Goal: Task Accomplishment & Management: Manage account settings

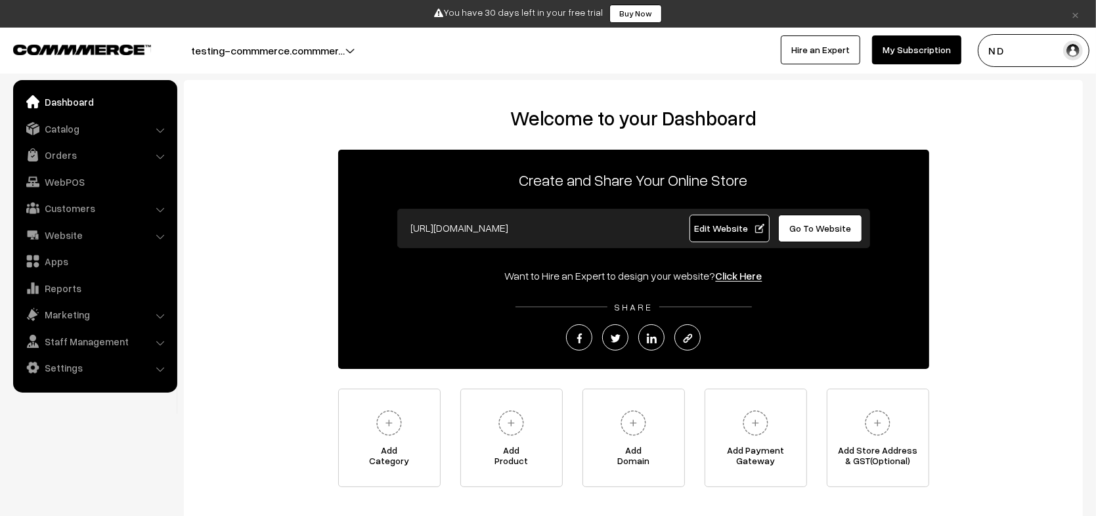
click at [64, 372] on link "Settings" at bounding box center [94, 368] width 156 height 24
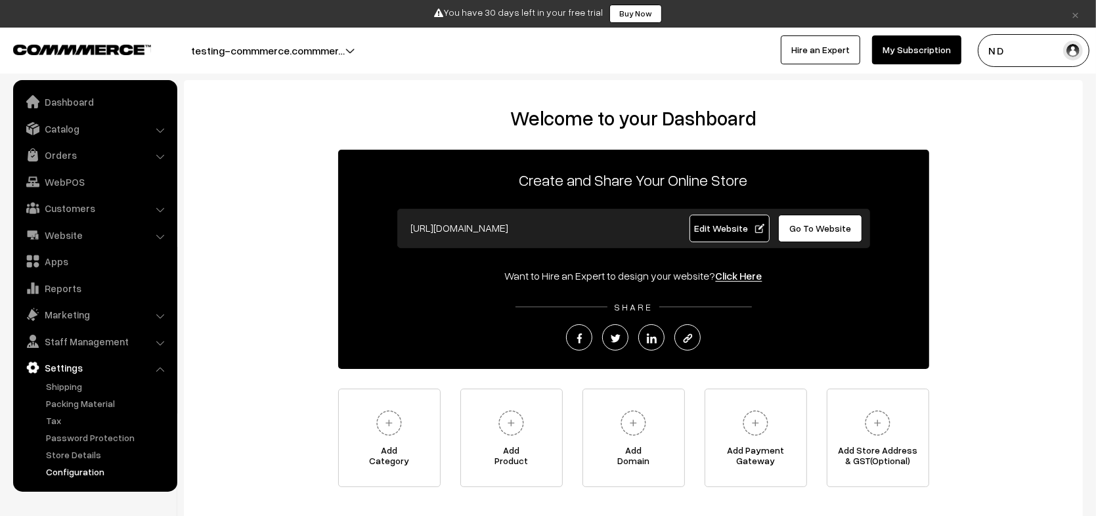
click at [77, 470] on link "Configuration" at bounding box center [108, 472] width 130 height 14
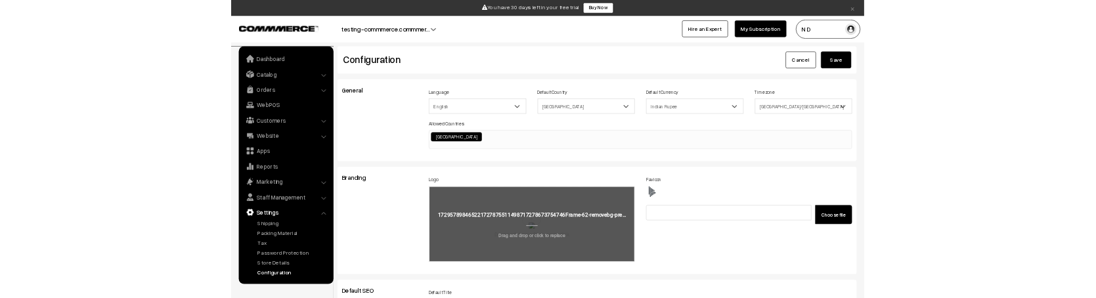
scroll to position [1043, 0]
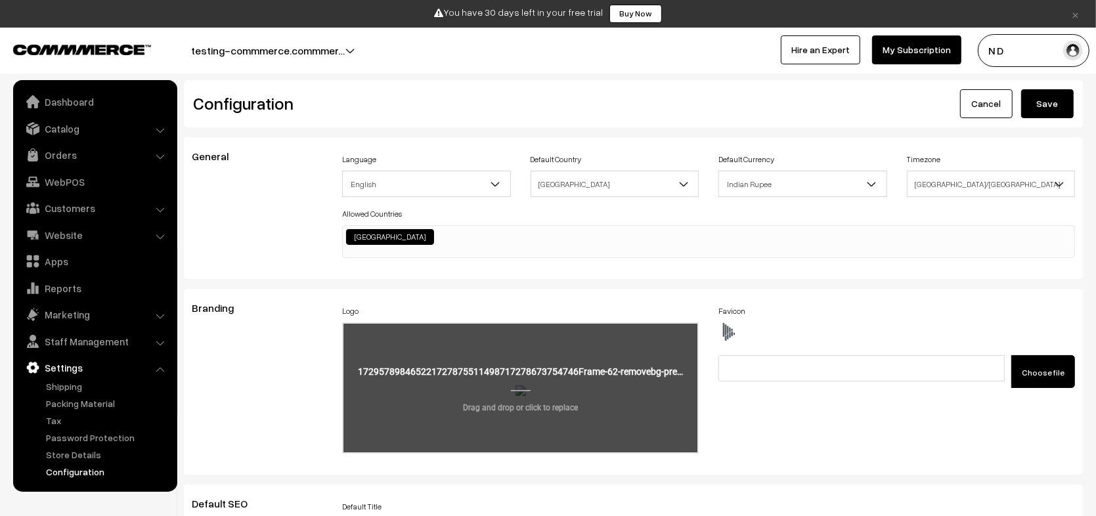
click at [533, 372] on input "file" at bounding box center [520, 388] width 354 height 129
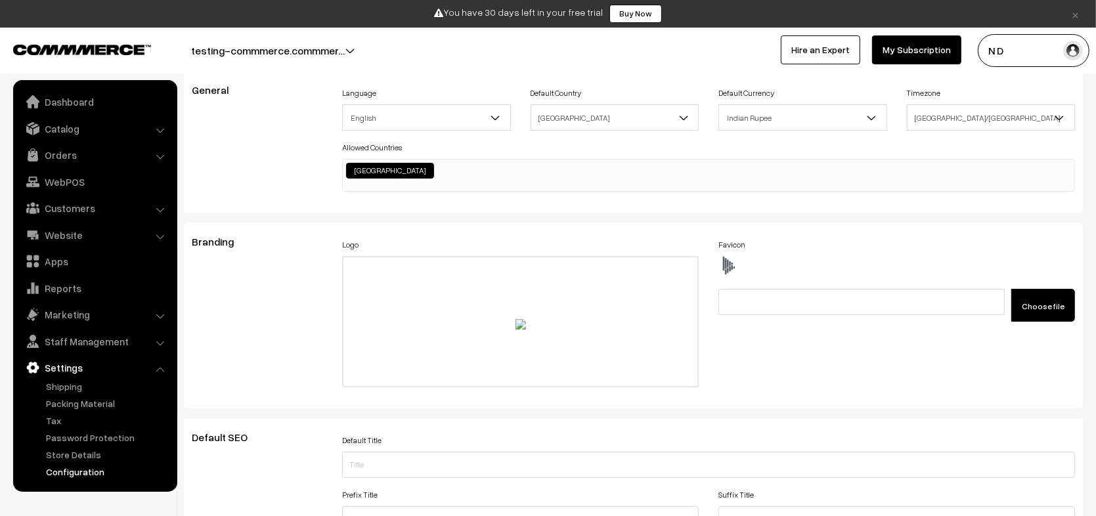
scroll to position [1041, 0]
click at [565, 328] on input "file" at bounding box center [520, 321] width 354 height 129
type input "C:\fakepath\images1111.png"
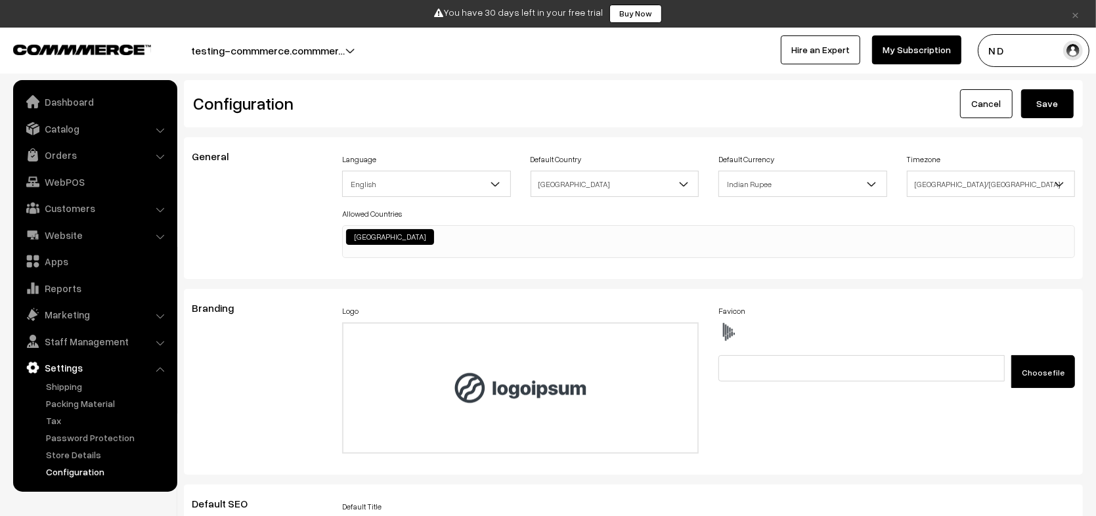
click at [1053, 97] on button "Save" at bounding box center [1047, 103] width 53 height 29
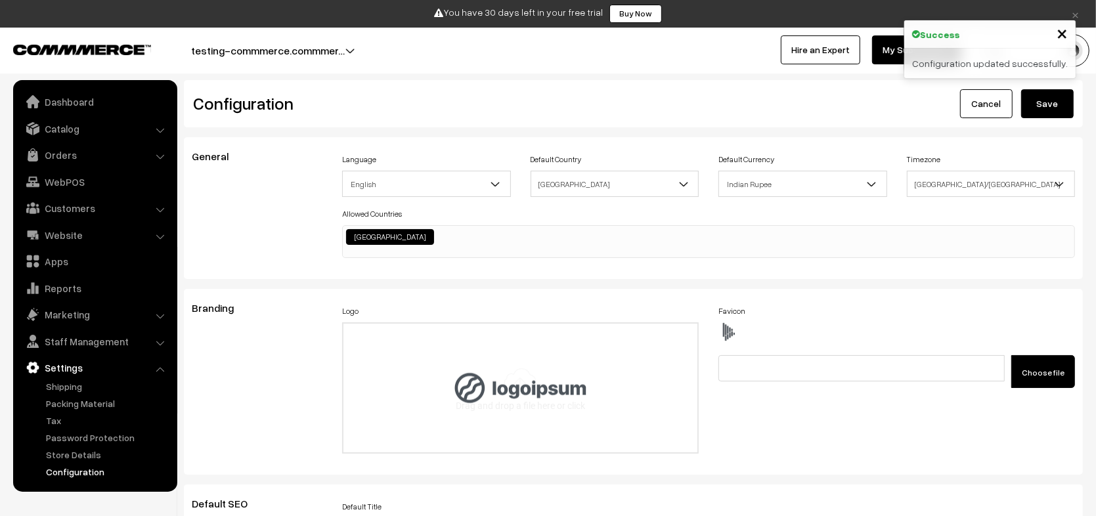
scroll to position [1043, 0]
click at [223, 41] on button "testing-commmerce.commmer…" at bounding box center [268, 50] width 246 height 33
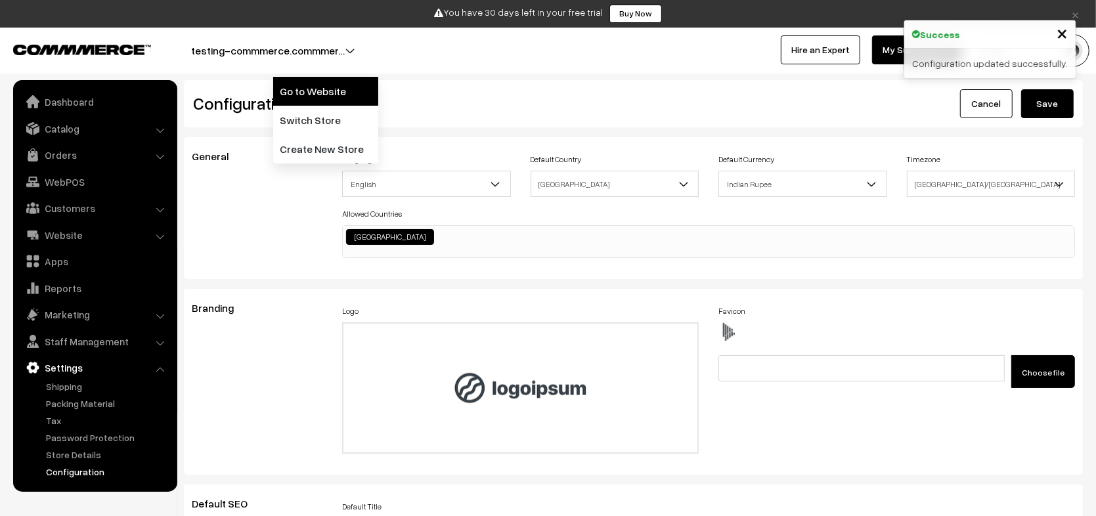
click at [308, 94] on link "Go to Website" at bounding box center [325, 91] width 105 height 29
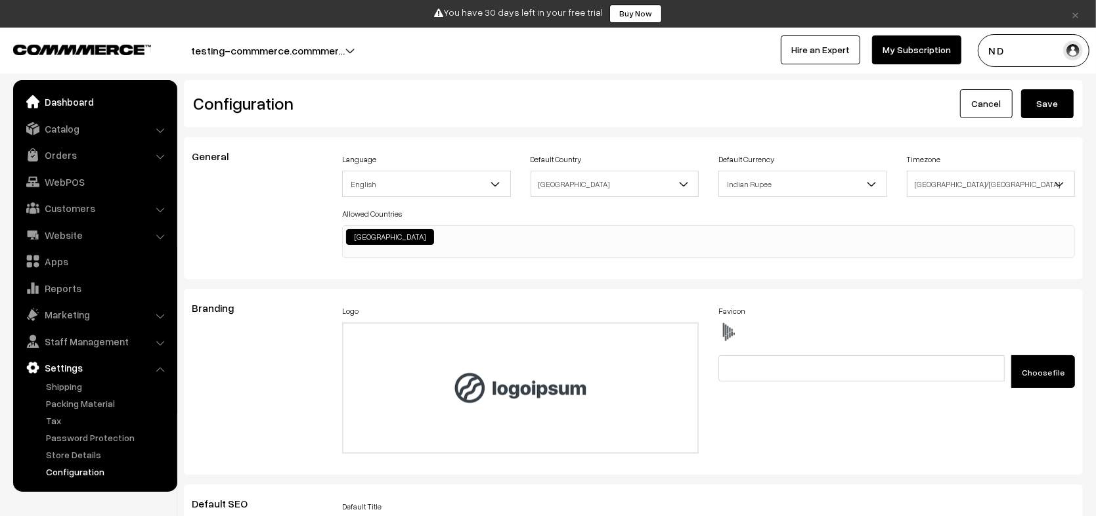
click at [110, 106] on link "Dashboard" at bounding box center [94, 102] width 156 height 24
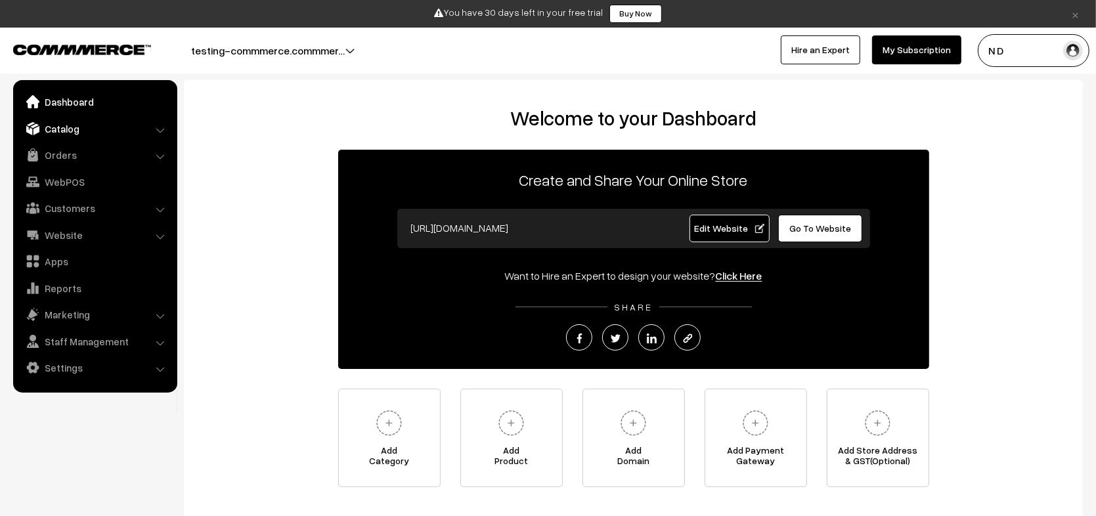
click at [60, 121] on link "Catalog" at bounding box center [94, 129] width 156 height 24
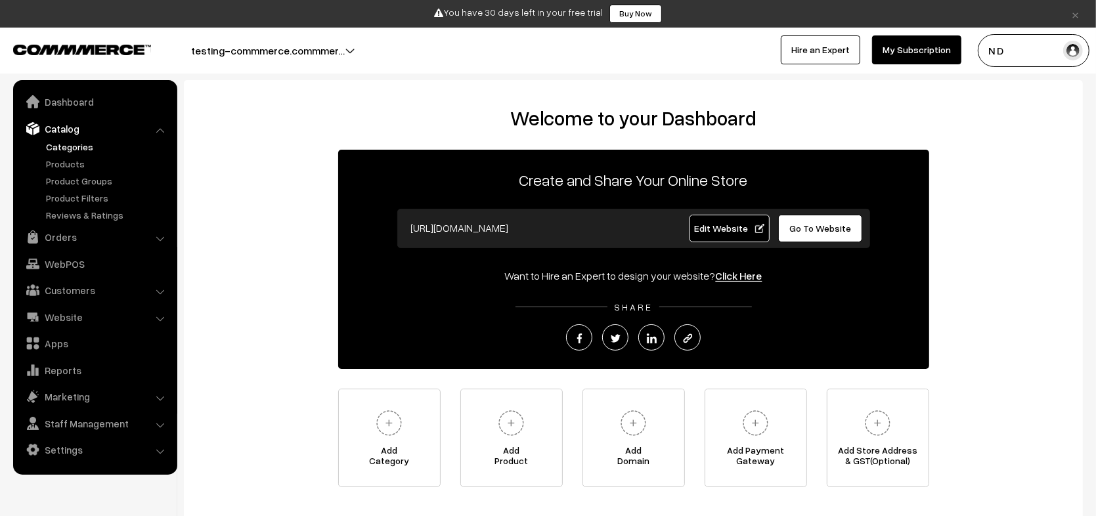
click at [79, 149] on link "Categories" at bounding box center [108, 147] width 130 height 14
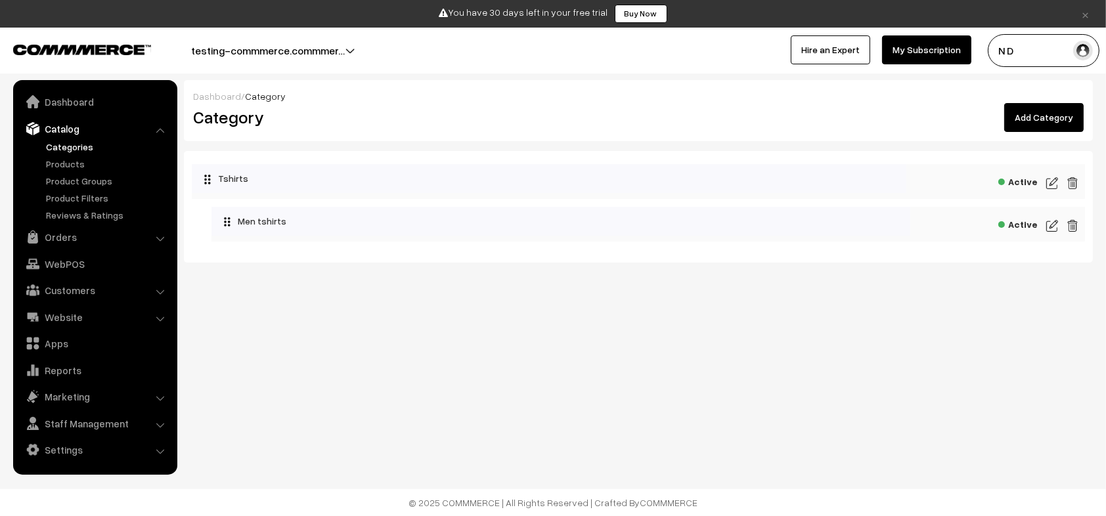
click at [1029, 120] on link "Add Category" at bounding box center [1043, 117] width 79 height 29
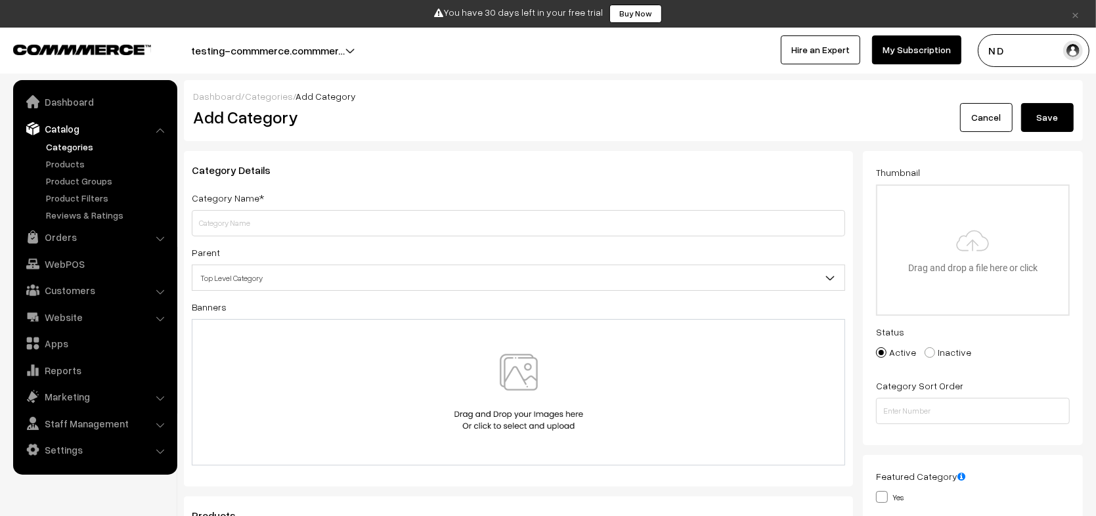
click at [453, 226] on input "text" at bounding box center [518, 223] width 653 height 26
type input "test"
click at [986, 267] on input "file" at bounding box center [972, 250] width 191 height 129
type input "C:\fakepath\file_example_PNG_1MB.webp"
click at [1066, 119] on button "Save" at bounding box center [1047, 117] width 53 height 29
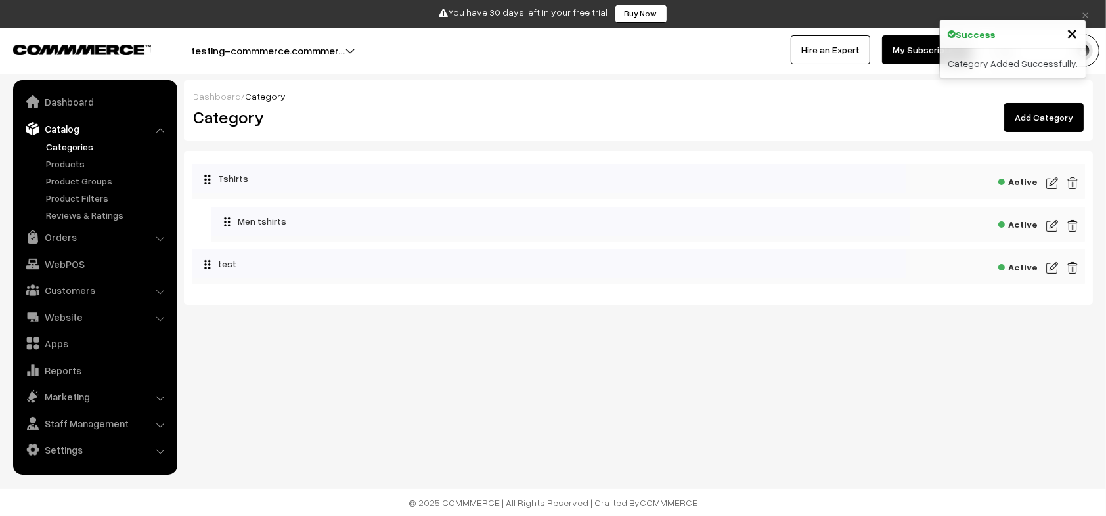
click at [315, 55] on button "testing-commmerce.commmer…" at bounding box center [268, 50] width 246 height 33
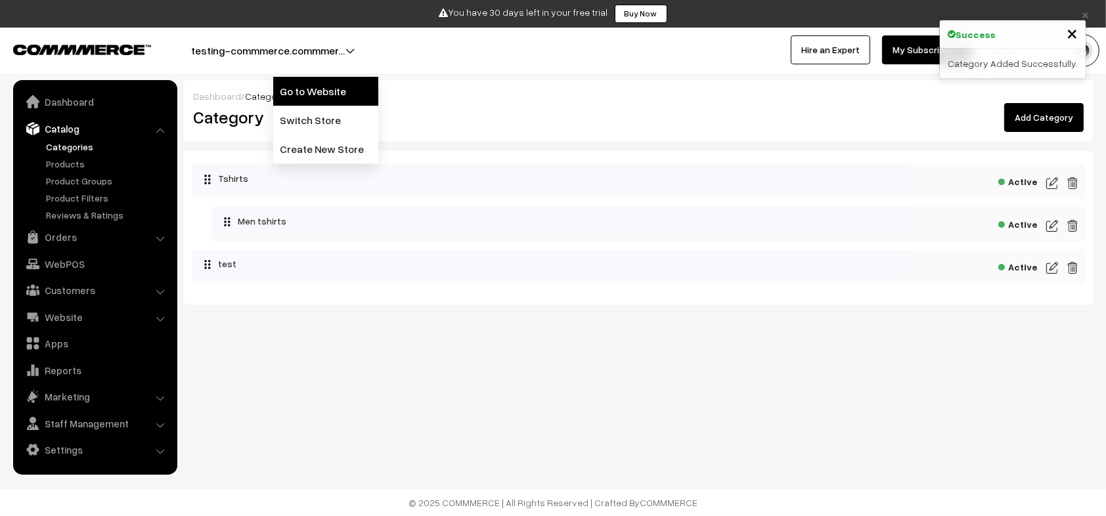
click at [317, 82] on link "Go to Website" at bounding box center [325, 91] width 105 height 29
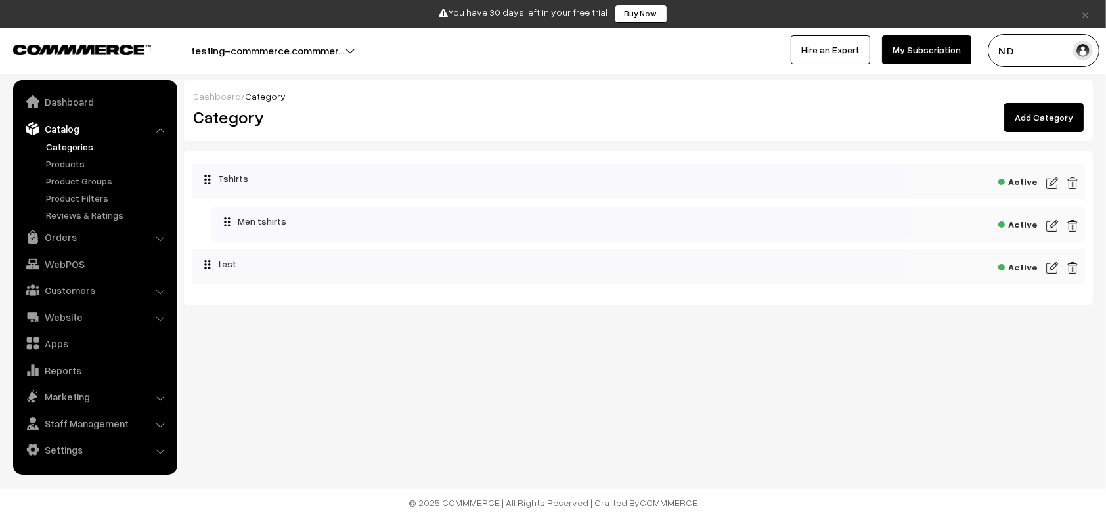
click at [1074, 269] on img at bounding box center [1073, 268] width 12 height 16
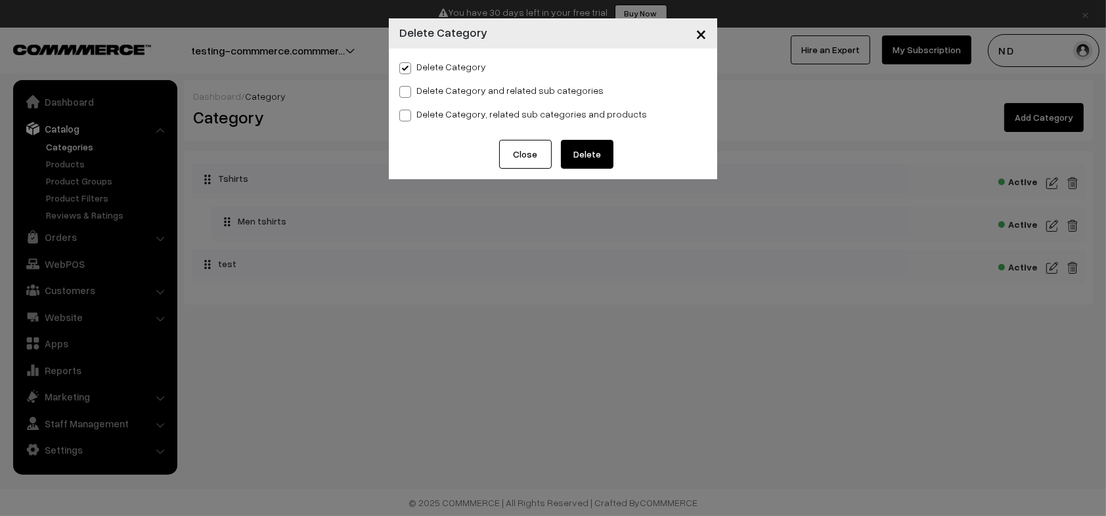
click at [587, 156] on button "Delete" at bounding box center [587, 154] width 53 height 29
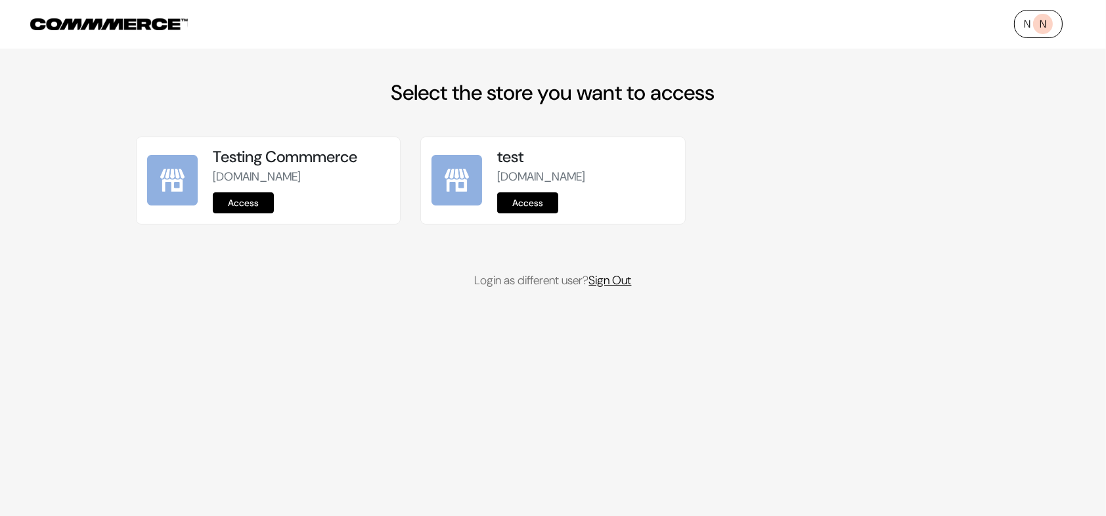
drag, startPoint x: 621, startPoint y: 306, endPoint x: 629, endPoint y: 293, distance: 15.7
click at [629, 290] on p "Login as different user? Sign Out" at bounding box center [553, 281] width 834 height 18
click at [629, 288] on link "Sign Out" at bounding box center [610, 281] width 43 height 16
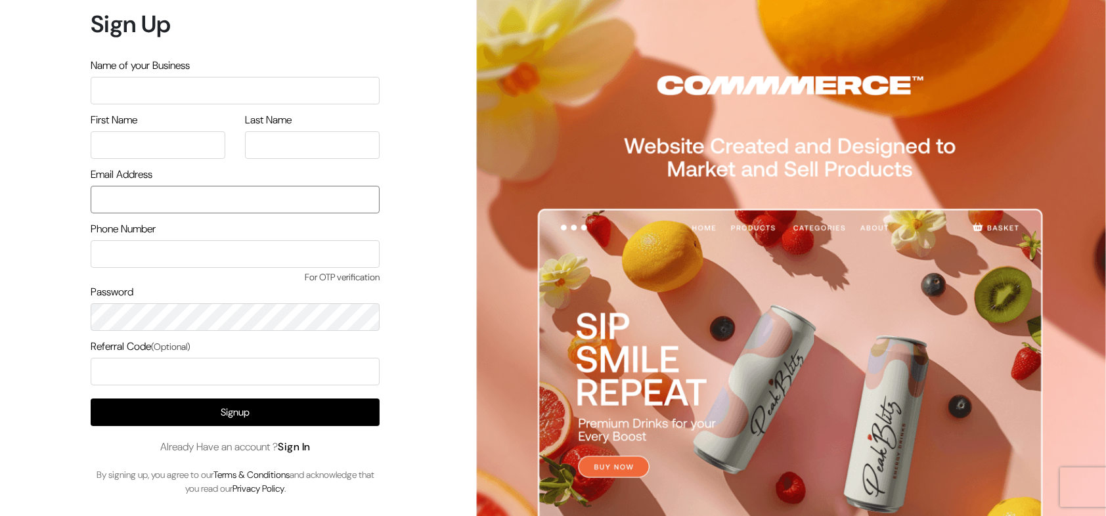
type input "[EMAIL_ADDRESS][DOMAIN_NAME]"
click at [310, 443] on link "Sign In" at bounding box center [294, 447] width 33 height 14
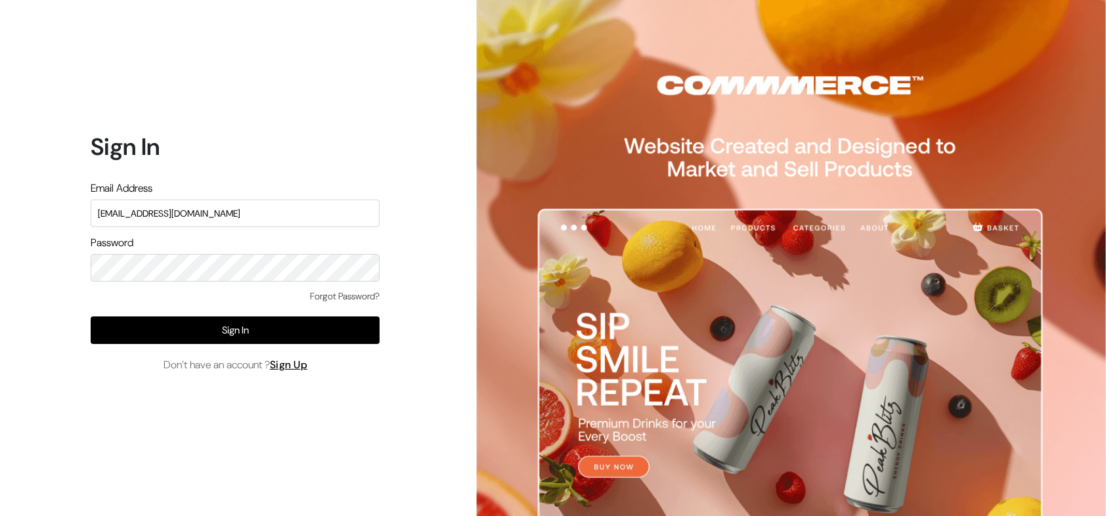
click at [234, 215] on input "nirmal@outdoinc.com" at bounding box center [235, 214] width 289 height 28
click at [301, 203] on input "nirmal@outdoinc.com" at bounding box center [235, 214] width 289 height 28
type input "demo@outdocart.in"
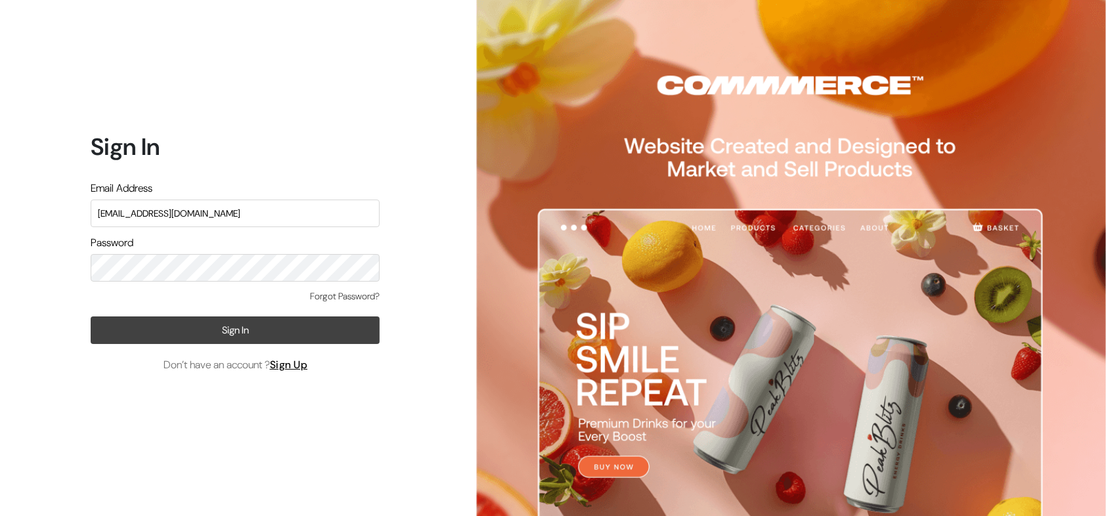
click at [347, 341] on button "Sign In" at bounding box center [235, 331] width 289 height 28
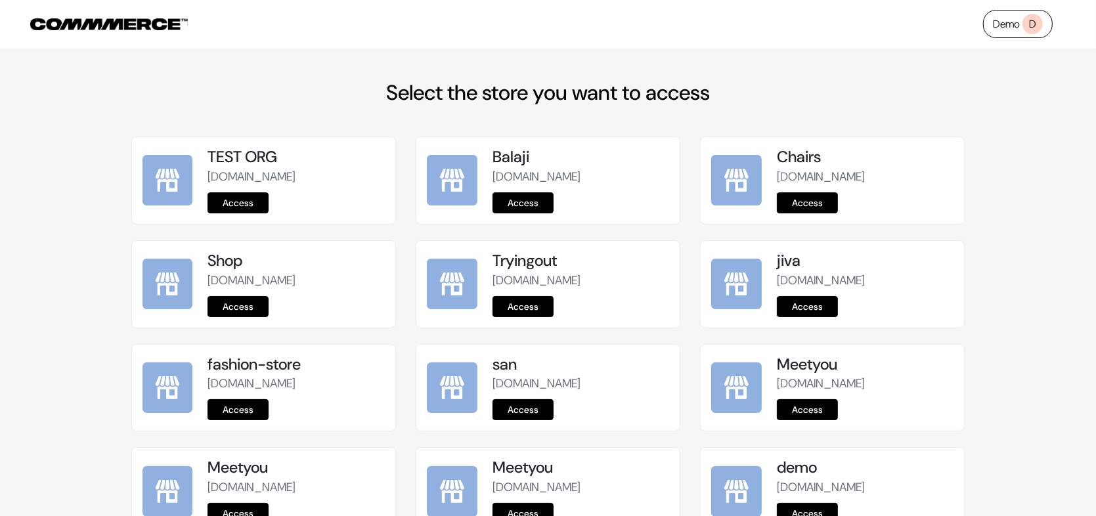
scroll to position [1631, 0]
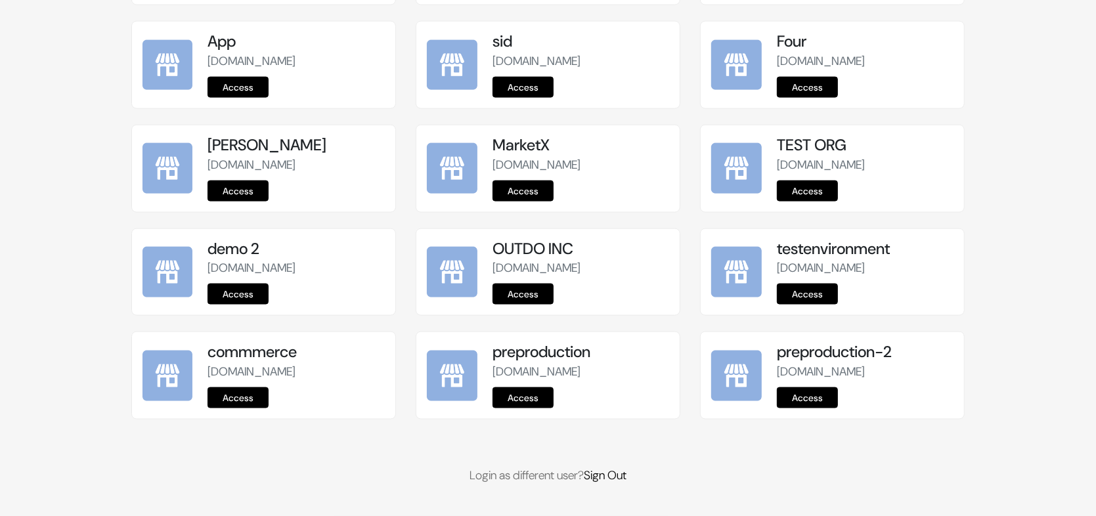
click at [527, 400] on link "Access" at bounding box center [523, 397] width 61 height 21
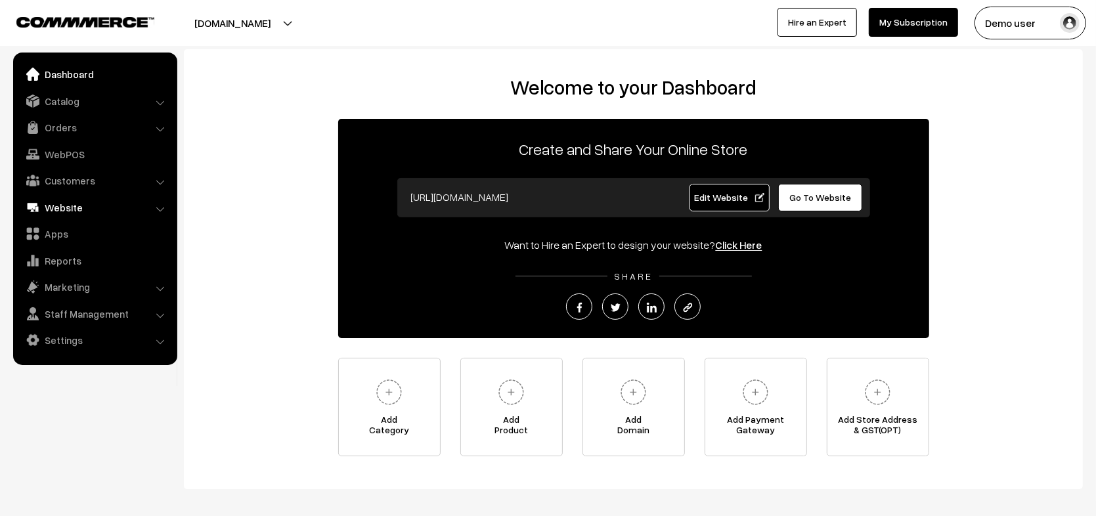
click at [62, 196] on link "Website" at bounding box center [94, 208] width 156 height 24
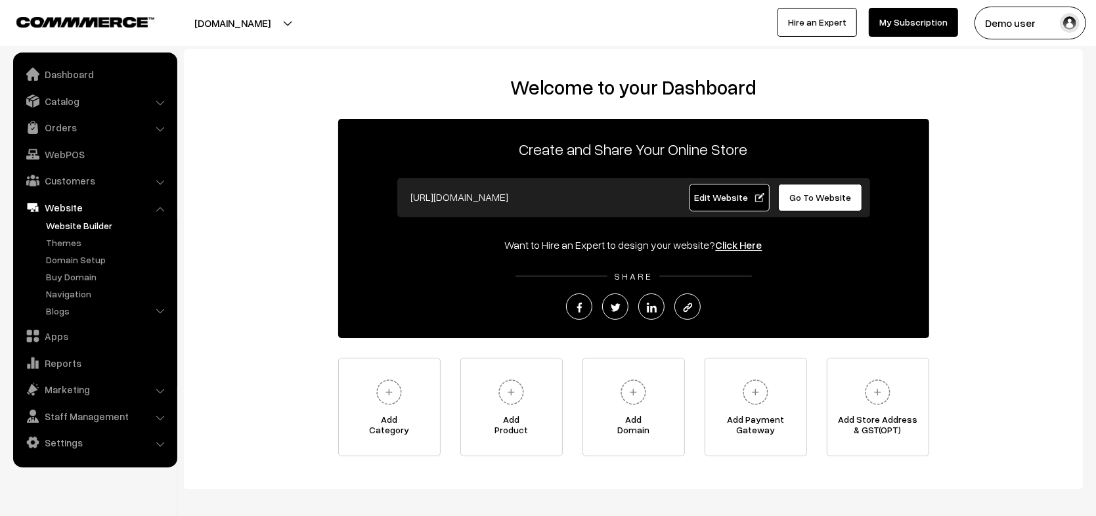
click at [70, 229] on link "Website Builder" at bounding box center [108, 226] width 130 height 14
